Goal: Information Seeking & Learning: Learn about a topic

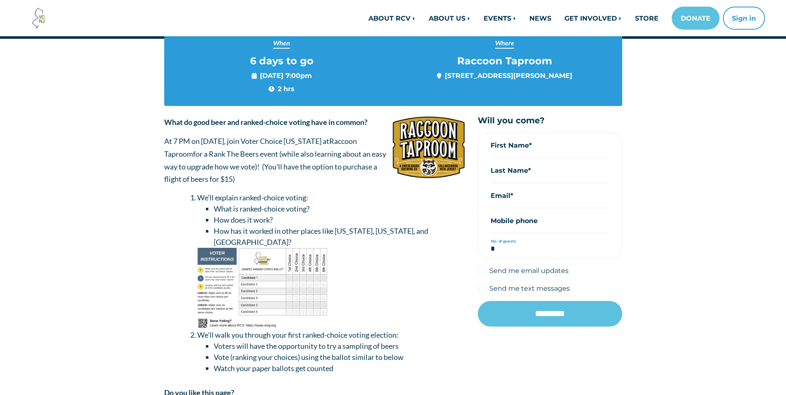
scroll to position [92, 0]
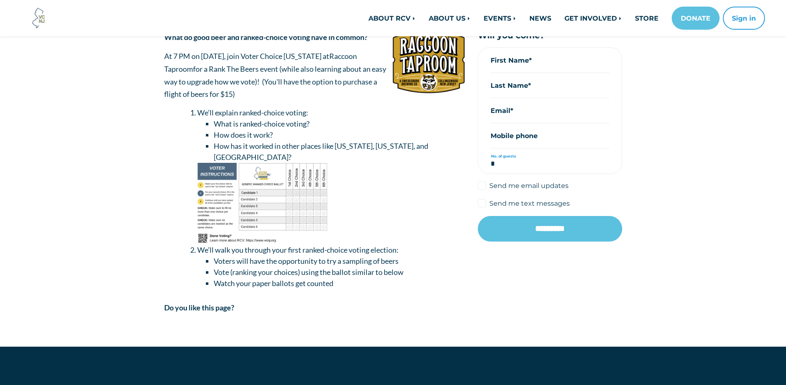
scroll to position [176, 0]
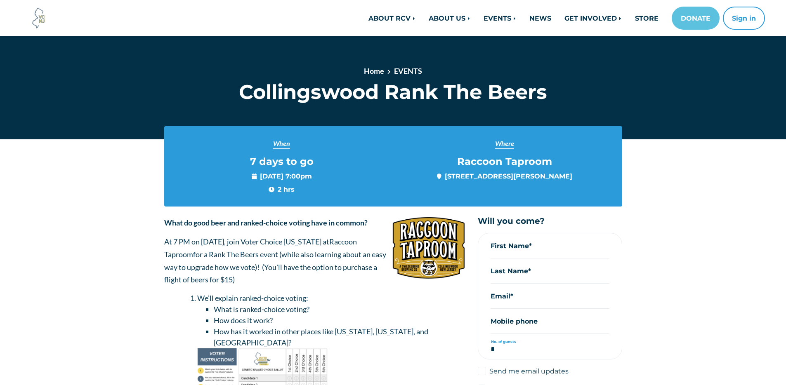
scroll to position [191, 0]
